Goal: Task Accomplishment & Management: Manage account settings

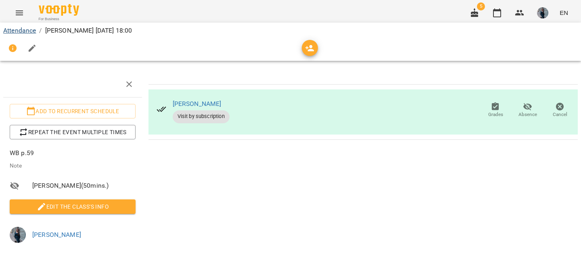
click at [29, 31] on link "Attendance" at bounding box center [19, 31] width 33 height 8
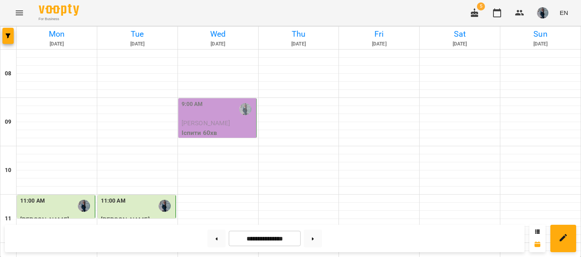
scroll to position [483, 0]
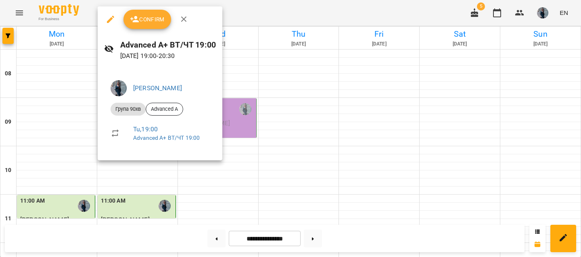
click at [137, 12] on button "Confirm" at bounding box center [147, 19] width 48 height 19
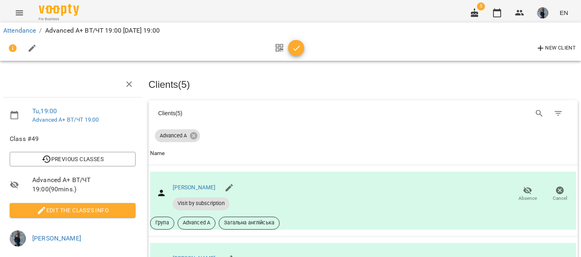
click at [92, 208] on span "Edit the class's Info" at bounding box center [72, 211] width 113 height 10
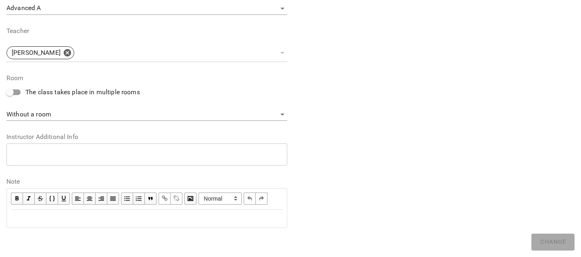
click at [76, 216] on div "Edit text" at bounding box center [147, 219] width 272 height 10
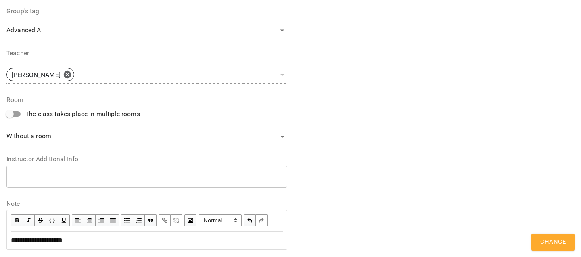
click at [543, 238] on span "Change" at bounding box center [552, 242] width 25 height 10
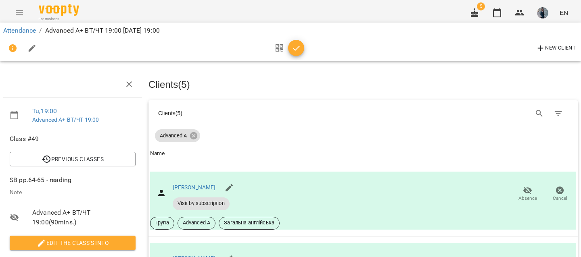
click at [295, 52] on icon "button" at bounding box center [296, 49] width 10 height 10
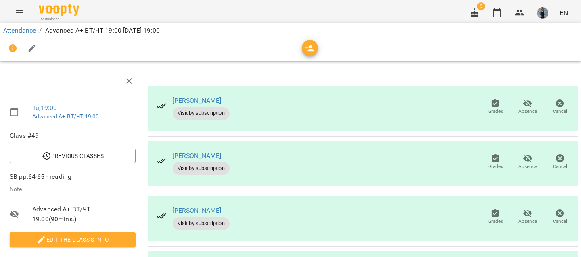
scroll to position [126, 0]
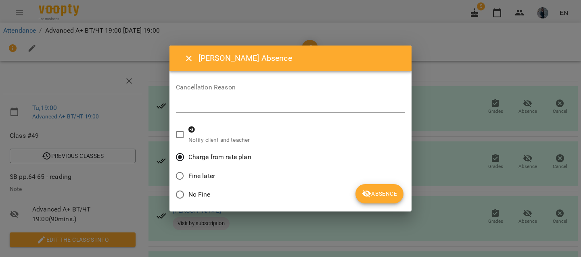
click at [383, 189] on span "Absence" at bounding box center [379, 194] width 35 height 10
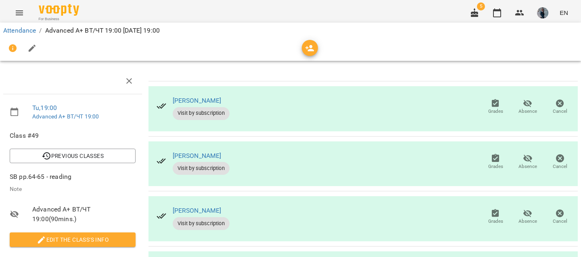
scroll to position [51, 0]
click at [524, 218] on span "Absence" at bounding box center [527, 221] width 19 height 7
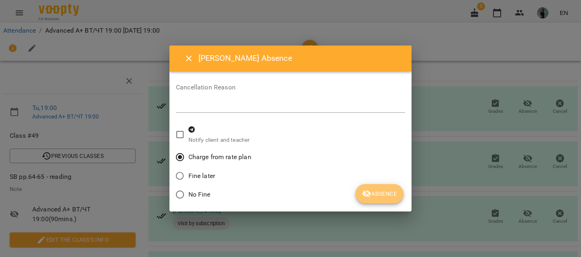
click at [388, 191] on span "Absence" at bounding box center [379, 194] width 35 height 10
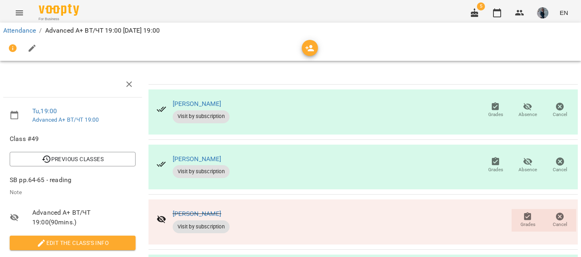
scroll to position [0, 0]
